Goal: Check status: Check status

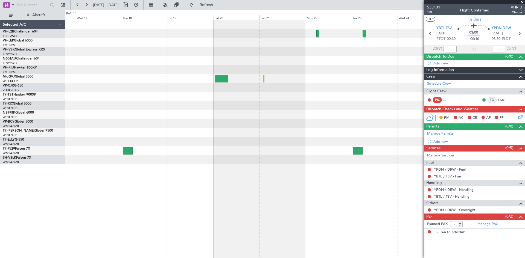
click at [369, 102] on div at bounding box center [294, 92] width 459 height 144
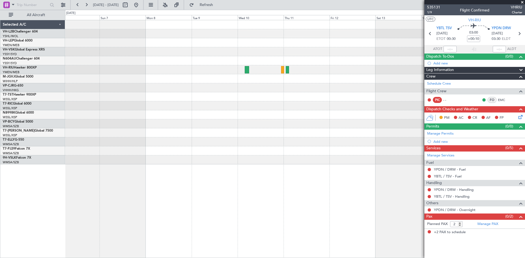
click at [407, 90] on div at bounding box center [294, 92] width 459 height 144
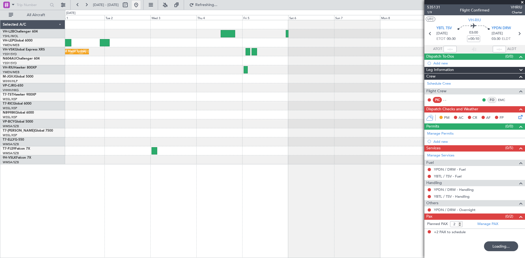
click at [140, 7] on button at bounding box center [136, 5] width 9 height 9
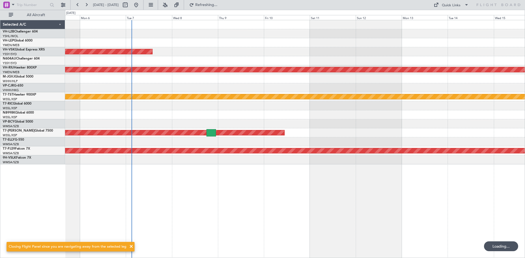
click at [163, 136] on div "Planned Maint [GEOGRAPHIC_DATA] (Seletar)" at bounding box center [294, 132] width 459 height 9
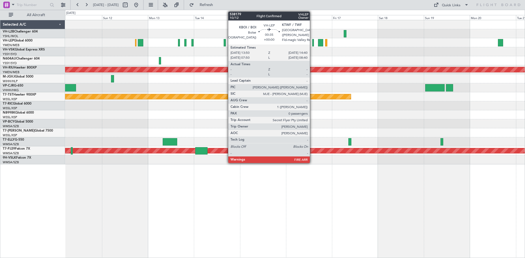
click at [312, 43] on div at bounding box center [313, 42] width 2 height 7
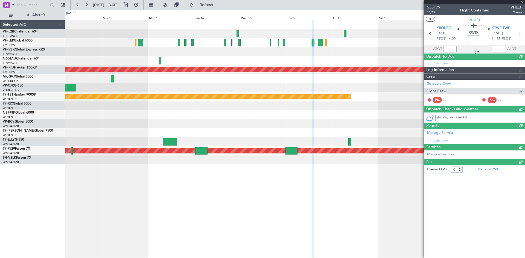
click at [431, 13] on span "10/12" at bounding box center [433, 12] width 13 height 5
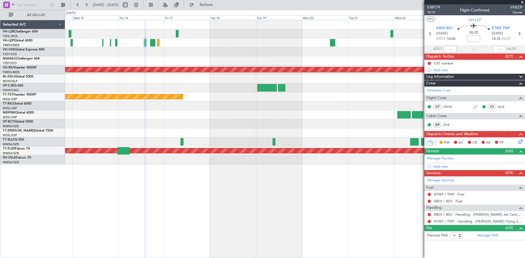
click at [154, 127] on div "Planned Maint [GEOGRAPHIC_DATA] ([GEOGRAPHIC_DATA]) Planned Maint [GEOGRAPHIC_D…" at bounding box center [294, 92] width 459 height 144
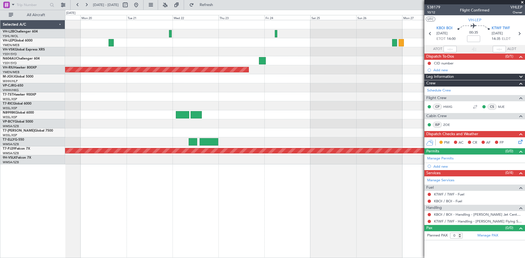
click at [171, 113] on div at bounding box center [294, 114] width 459 height 9
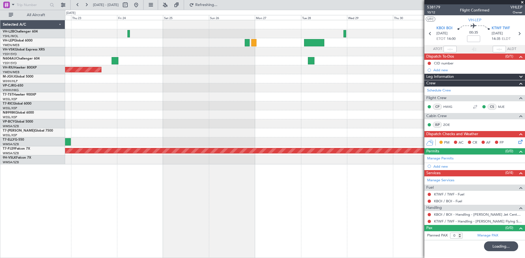
click at [202, 109] on div "Planned Maint Sydney ([PERSON_NAME] Intl) Planned Maint [GEOGRAPHIC_DATA] ([GEO…" at bounding box center [294, 92] width 459 height 144
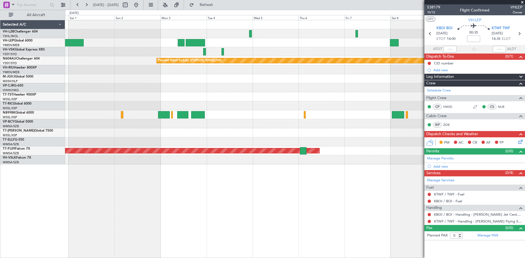
click at [173, 46] on div at bounding box center [294, 42] width 459 height 9
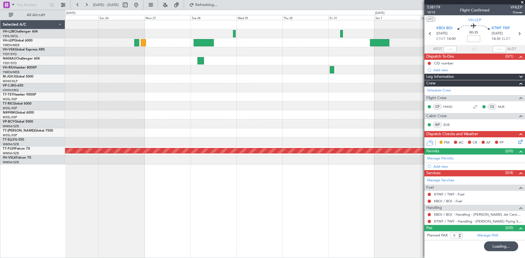
click at [359, 91] on div "Planned Maint Sydney ([PERSON_NAME] Intl) Planned Maint [GEOGRAPHIC_DATA] ([GEO…" at bounding box center [294, 92] width 459 height 144
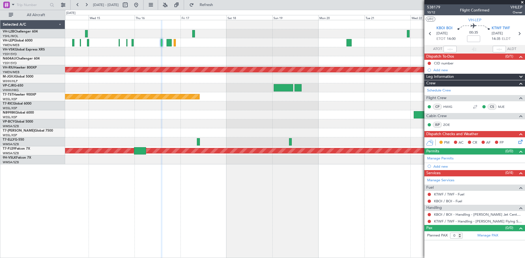
click at [410, 119] on div at bounding box center [294, 114] width 459 height 9
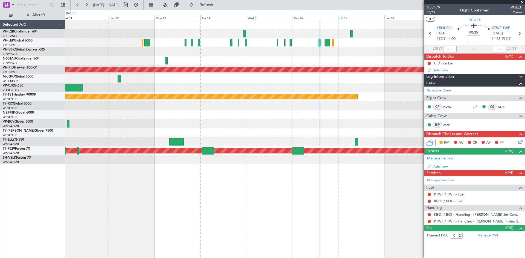
click at [363, 120] on div "Planned Maint [GEOGRAPHIC_DATA] ([GEOGRAPHIC_DATA]) Planned Maint [GEOGRAPHIC_D…" at bounding box center [294, 92] width 459 height 144
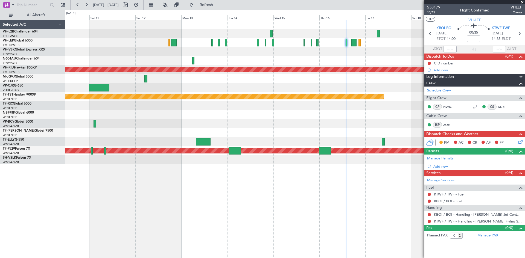
click at [234, 102] on div at bounding box center [294, 105] width 459 height 9
